Goal: Transaction & Acquisition: Book appointment/travel/reservation

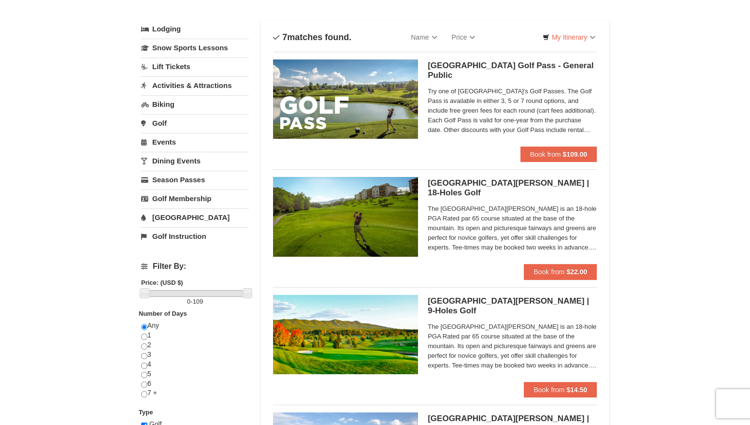
scroll to position [48, 0]
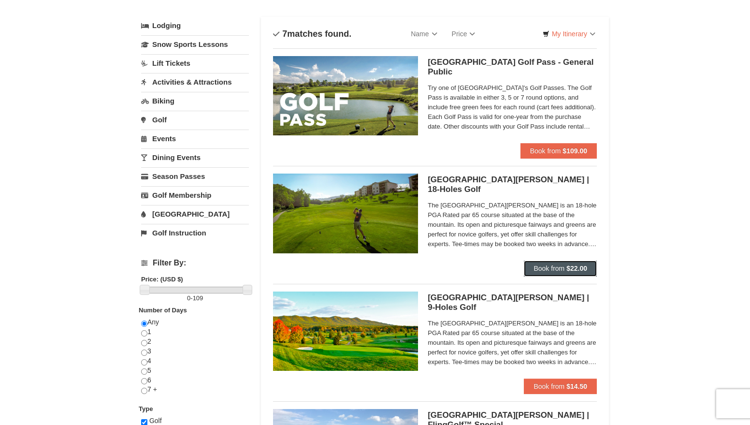
click at [550, 265] on span "Book from" at bounding box center [548, 268] width 31 height 8
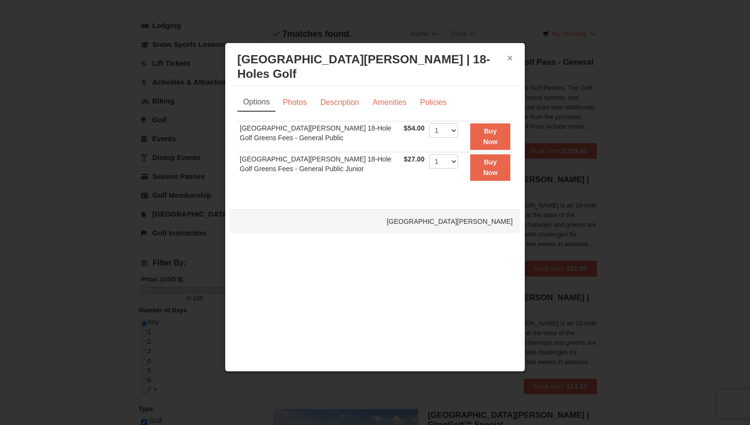
click at [509, 58] on button "×" at bounding box center [510, 58] width 6 height 10
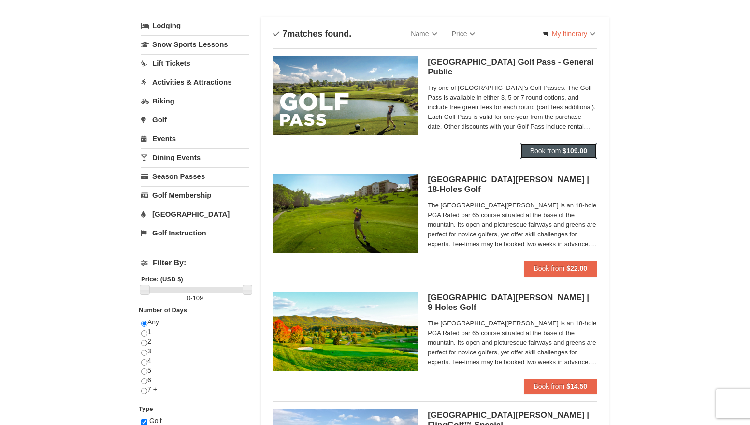
click at [543, 150] on span "Book from" at bounding box center [545, 151] width 31 height 8
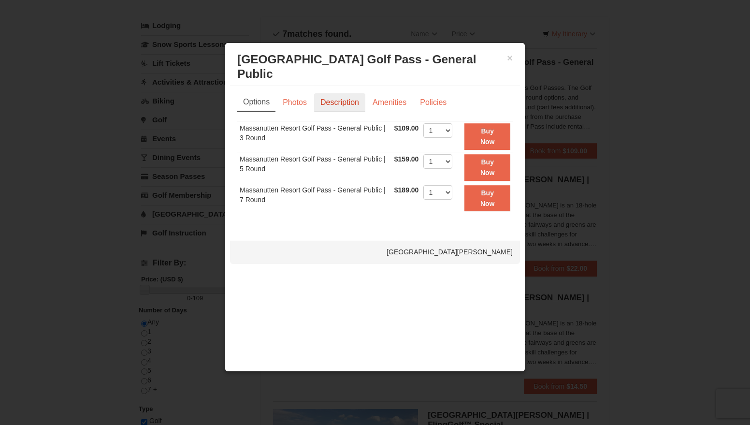
click at [343, 93] on link "Description" at bounding box center [339, 102] width 51 height 18
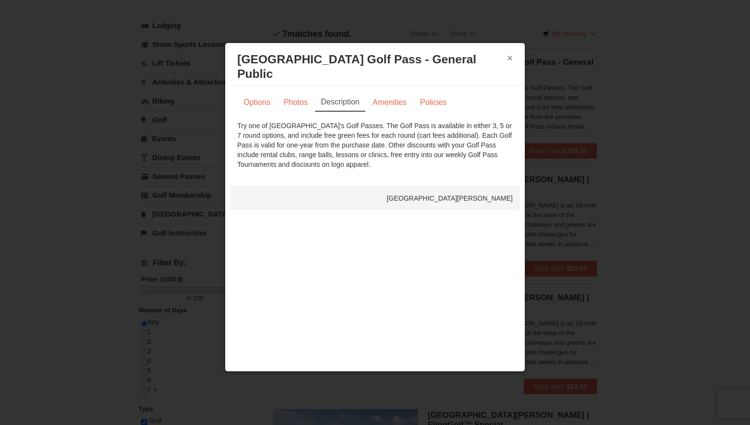
click at [509, 59] on button "×" at bounding box center [510, 58] width 6 height 10
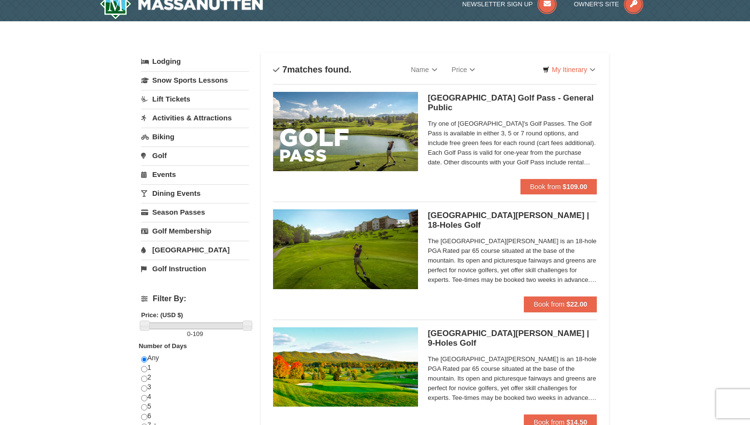
scroll to position [0, 0]
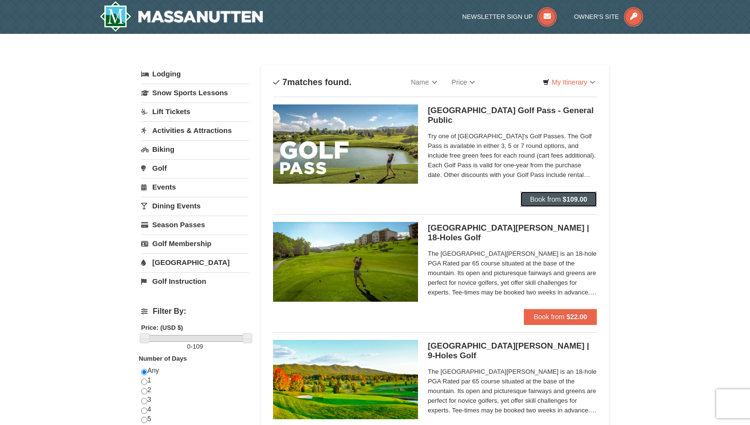
click at [559, 197] on span "Book from" at bounding box center [545, 199] width 31 height 8
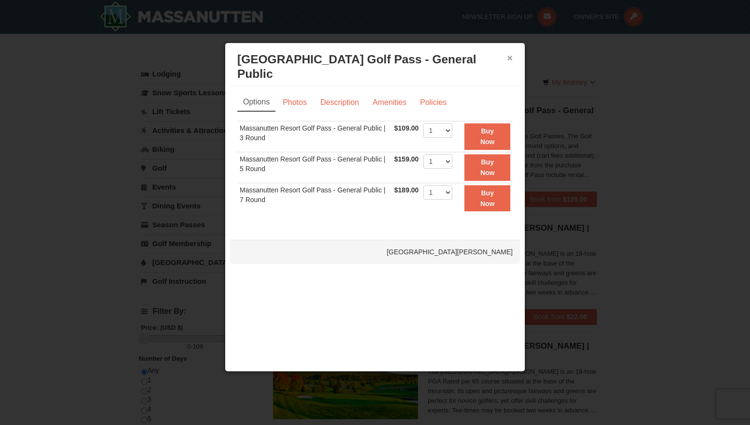
click at [509, 59] on button "×" at bounding box center [510, 58] width 6 height 10
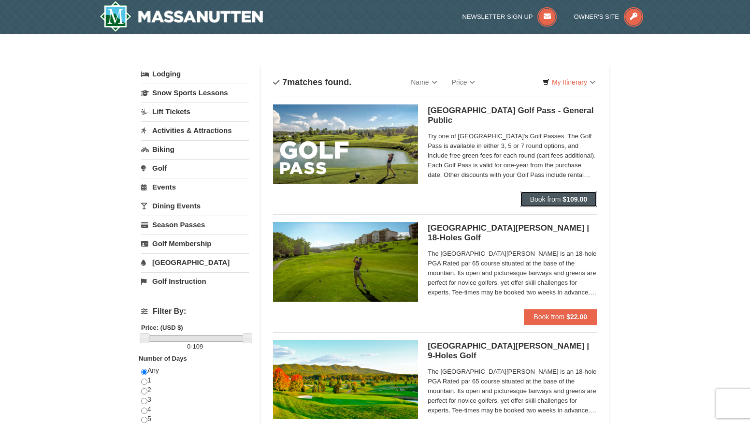
click at [573, 199] on strong "$109.00" at bounding box center [574, 199] width 25 height 8
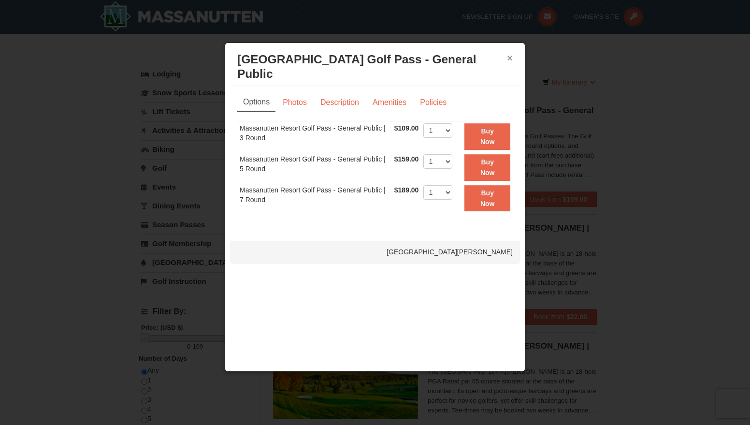
click at [509, 57] on button "×" at bounding box center [510, 58] width 6 height 10
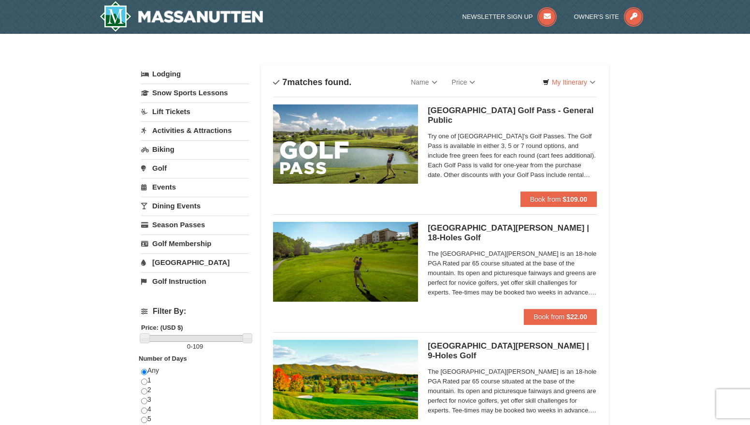
click at [486, 172] on span "Try one of [GEOGRAPHIC_DATA]'s Golf Passes. The Golf Pass is available in eithe…" at bounding box center [512, 155] width 169 height 48
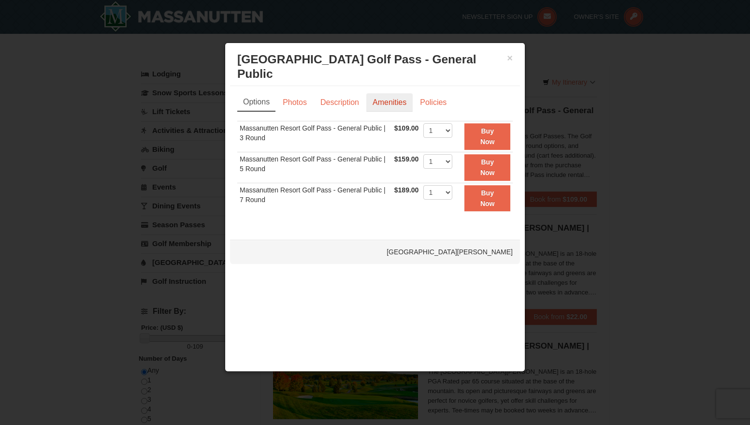
click at [386, 93] on link "Amenities" at bounding box center [389, 102] width 46 height 18
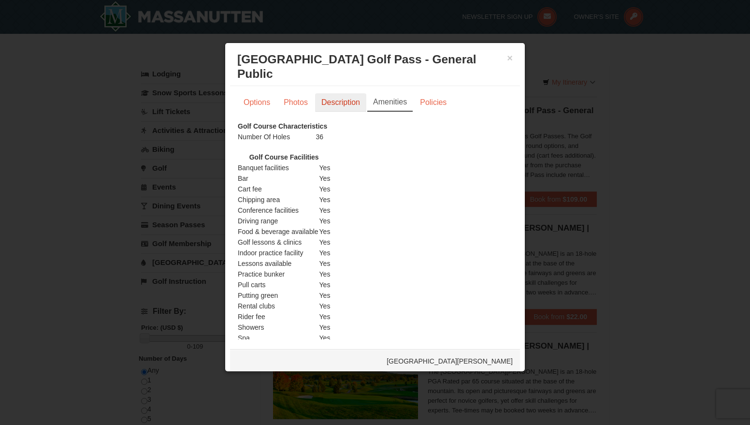
click at [342, 93] on link "Description" at bounding box center [340, 102] width 51 height 18
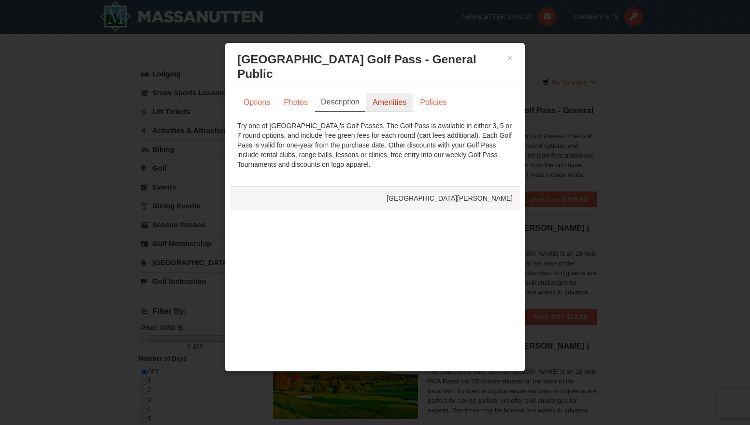
click at [402, 93] on link "Amenities" at bounding box center [389, 102] width 46 height 18
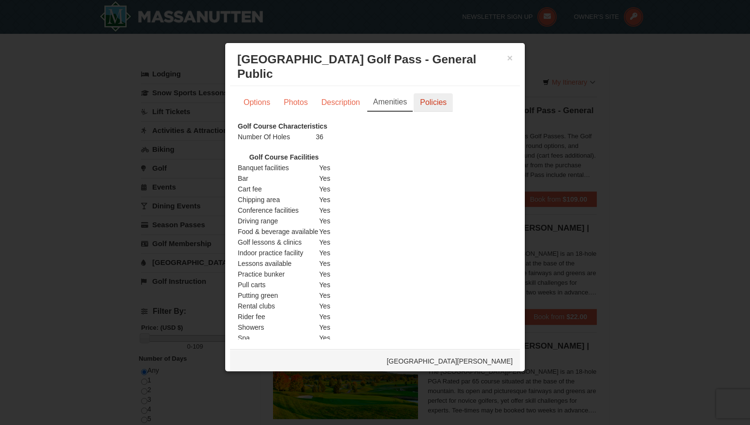
click at [428, 93] on link "Policies" at bounding box center [433, 102] width 39 height 18
